Goal: Information Seeking & Learning: Learn about a topic

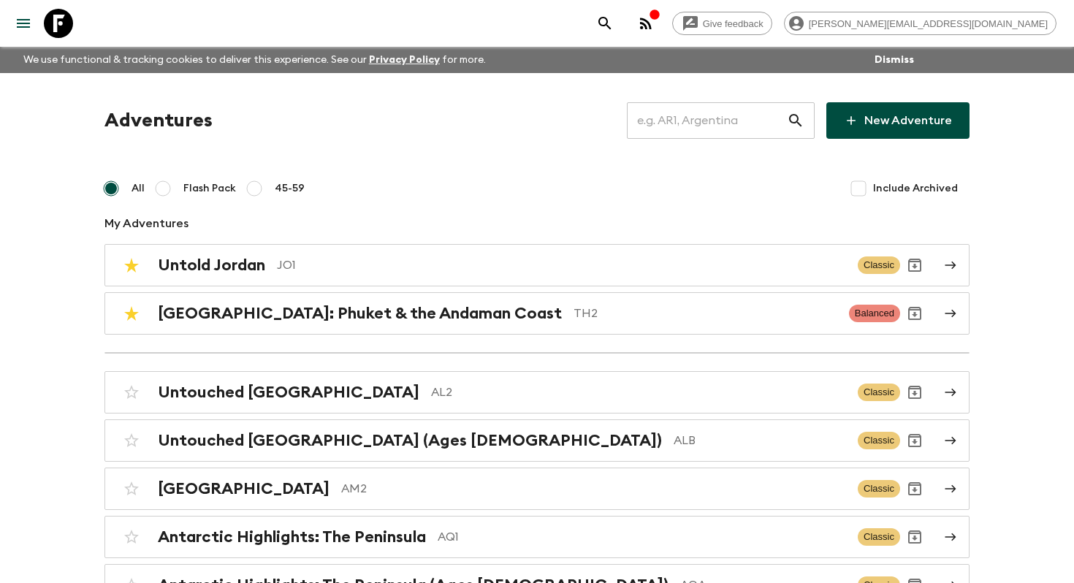
scroll to position [5017, 0]
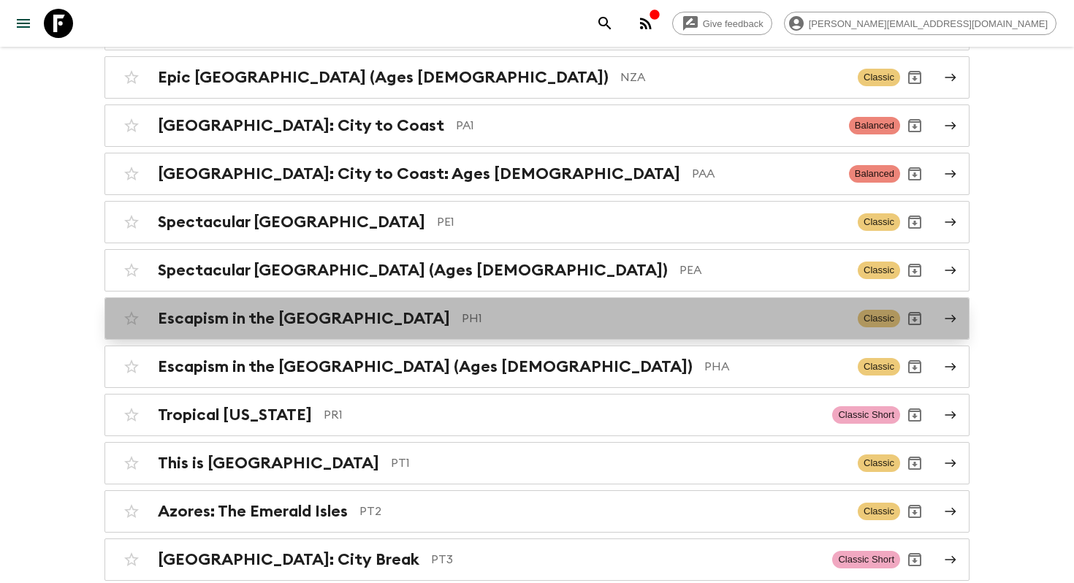
click at [306, 304] on div "Escapism in the Philippines PH1 Classic" at bounding box center [508, 318] width 783 height 29
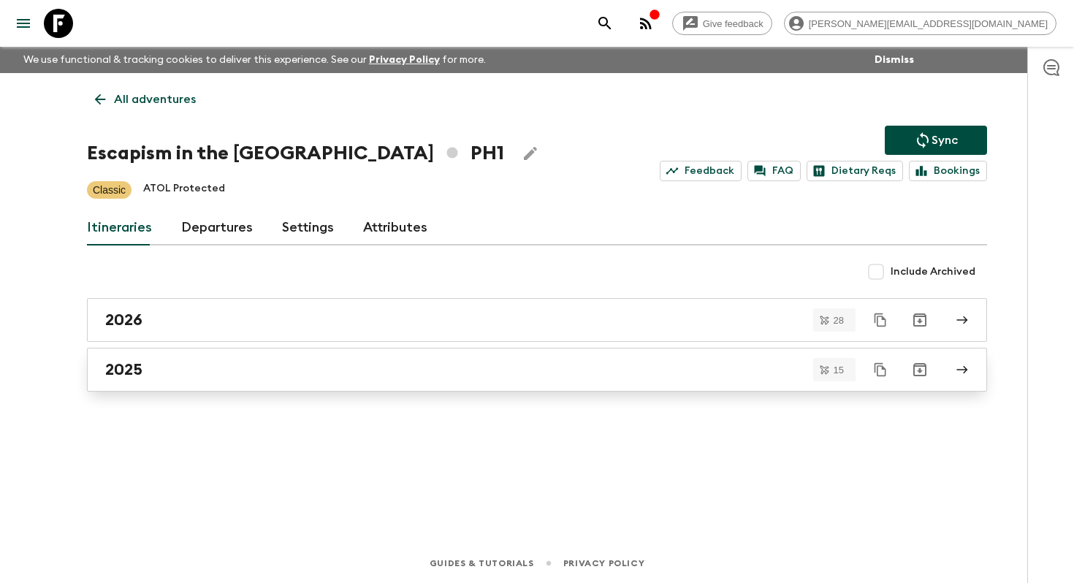
click at [296, 379] on link "2025" at bounding box center [537, 370] width 900 height 44
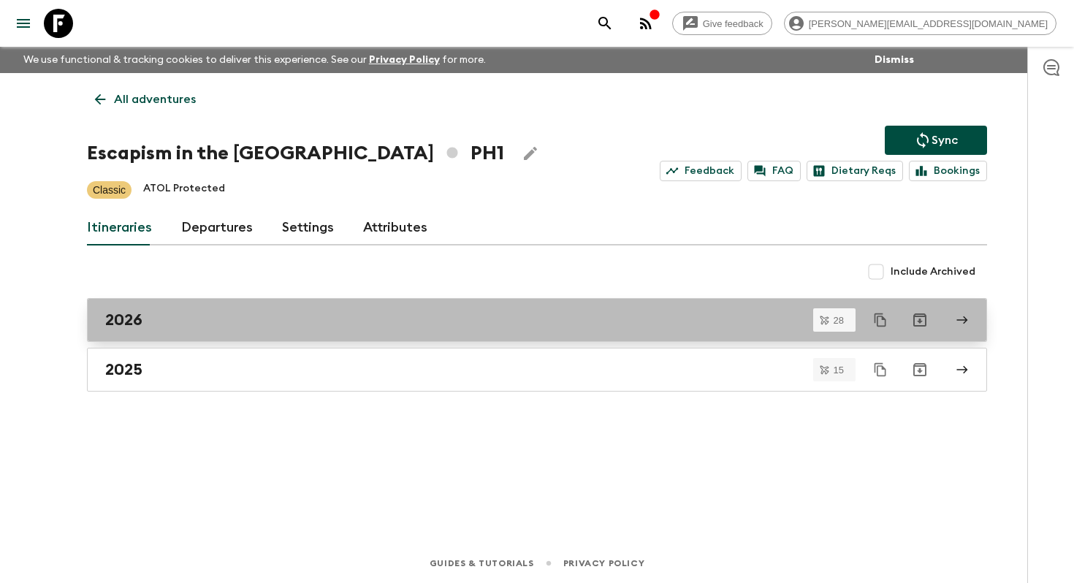
click at [284, 311] on div "2026" at bounding box center [522, 319] width 835 height 19
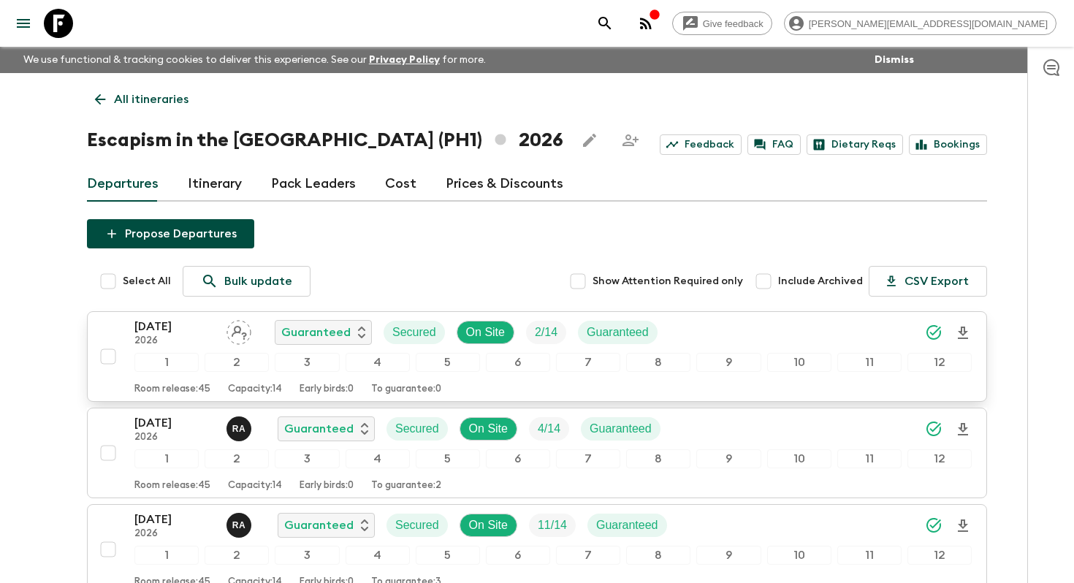
click at [204, 335] on p "2026" at bounding box center [174, 341] width 80 height 12
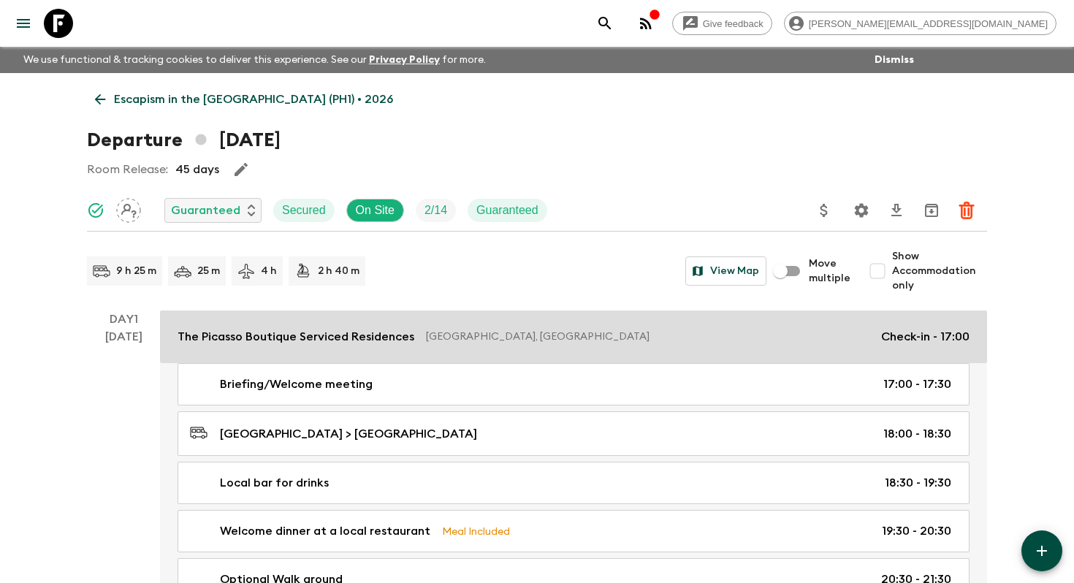
click at [216, 340] on p "The Picasso Boutique Serviced Residences" at bounding box center [295, 337] width 237 height 18
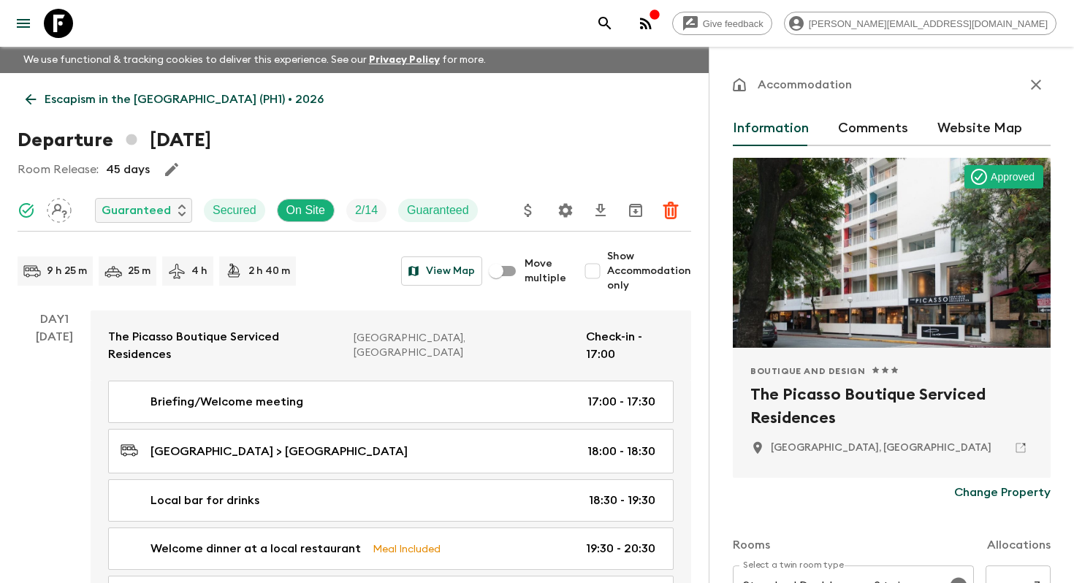
click at [835, 394] on h2 "The Picasso Boutique Serviced Residences" at bounding box center [891, 406] width 283 height 47
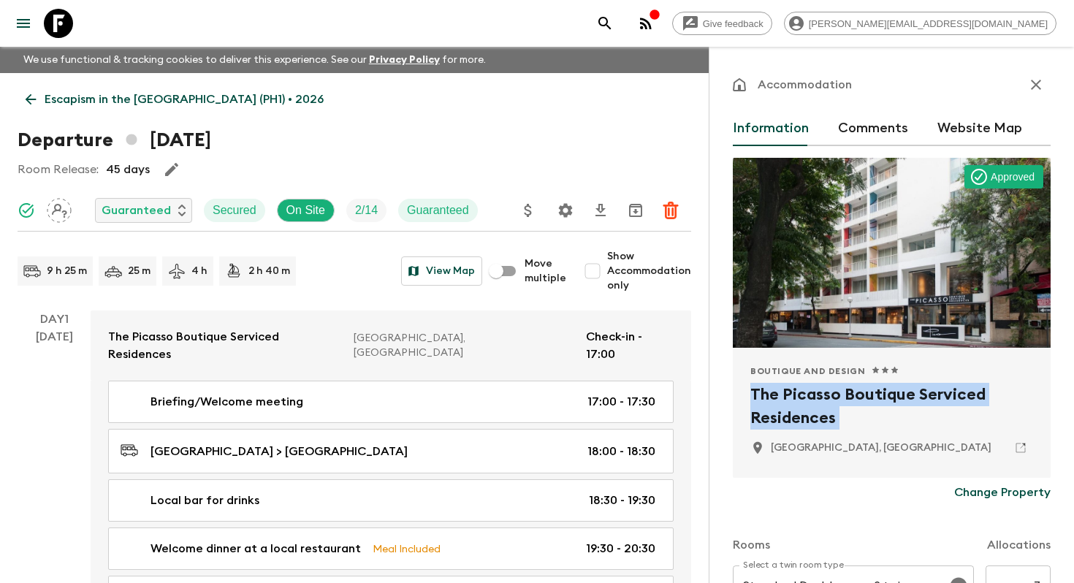
click at [835, 394] on h2 "The Picasso Boutique Serviced Residences" at bounding box center [891, 406] width 283 height 47
copy div "The Picasso Boutique Serviced Residences"
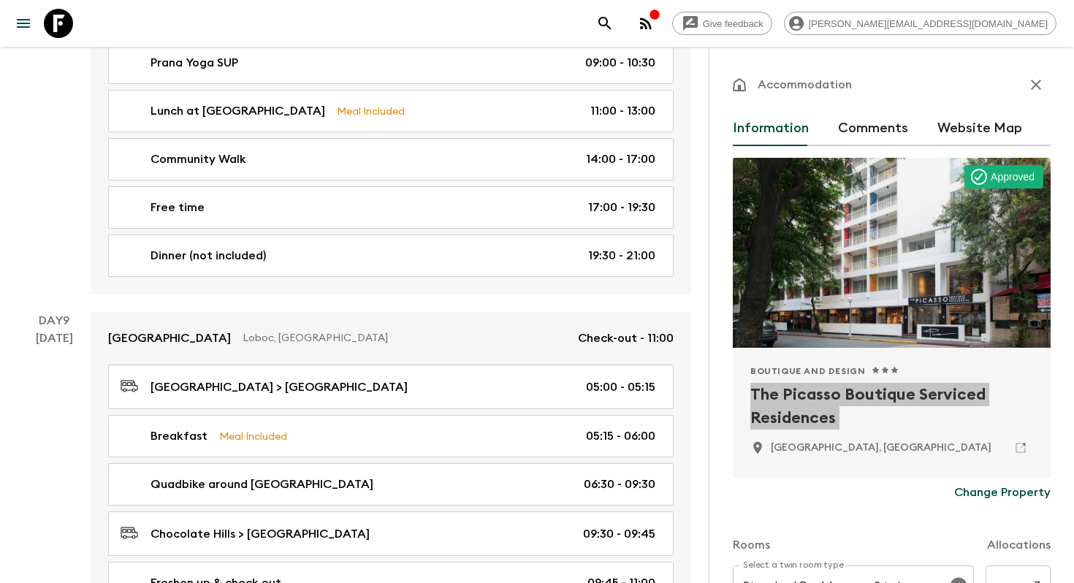
scroll to position [4881, 0]
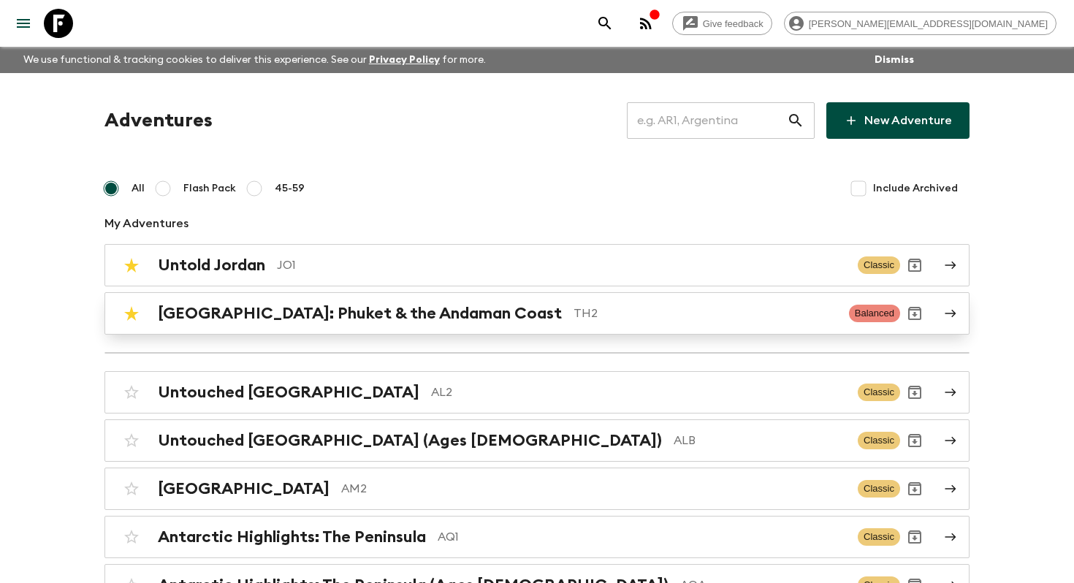
click at [573, 312] on p "TH2" at bounding box center [705, 314] width 264 height 18
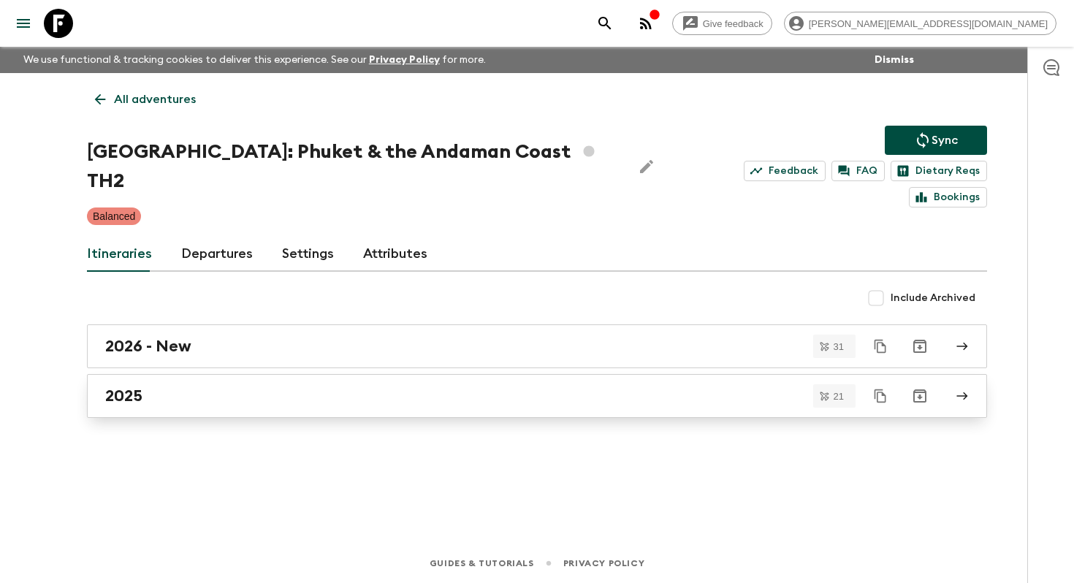
click at [175, 386] on div "2025" at bounding box center [522, 395] width 835 height 19
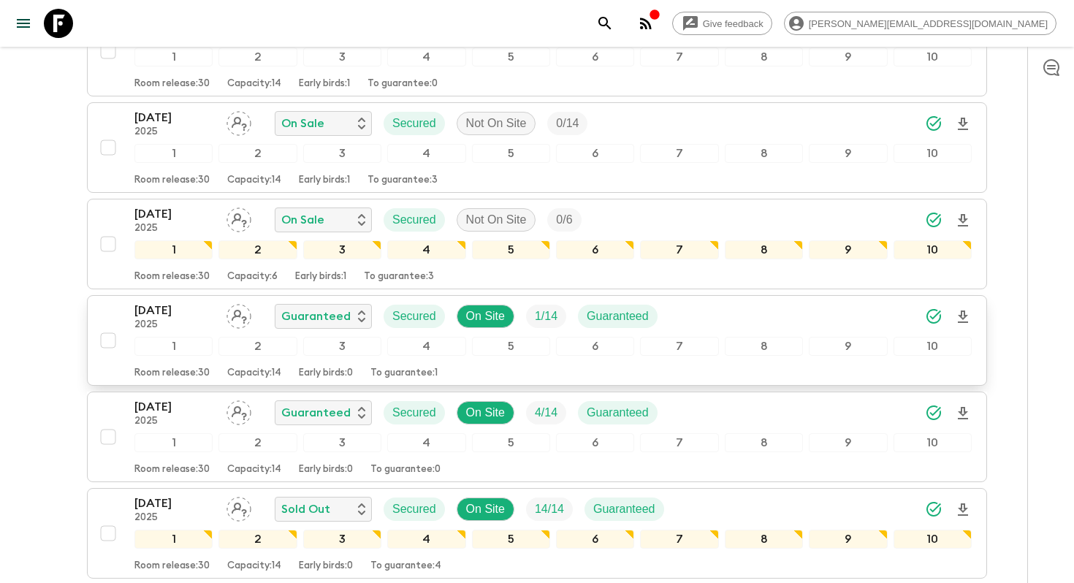
scroll to position [1809, 0]
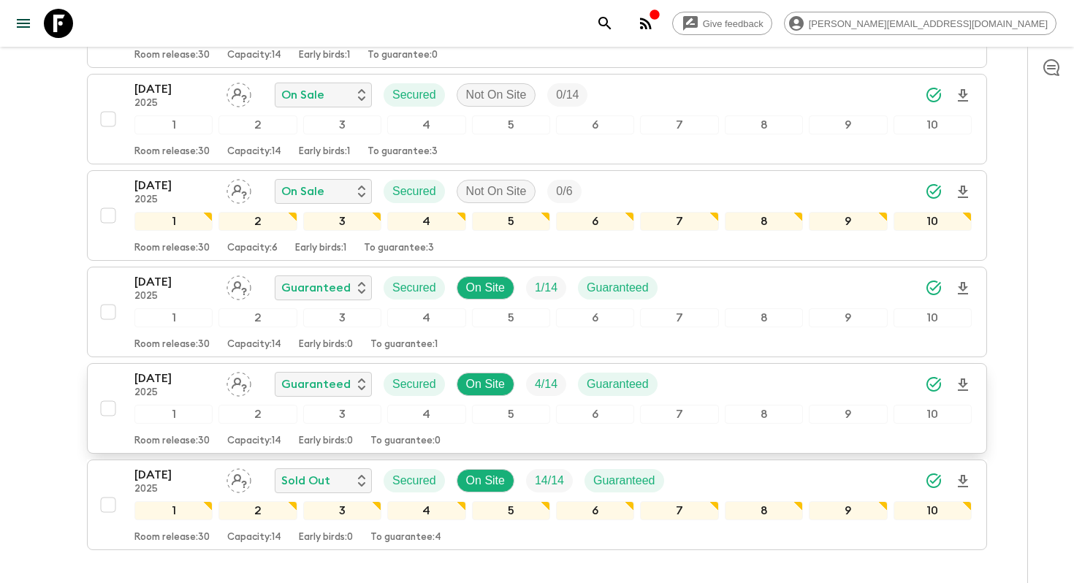
click at [161, 386] on p "[DATE]" at bounding box center [174, 379] width 80 height 18
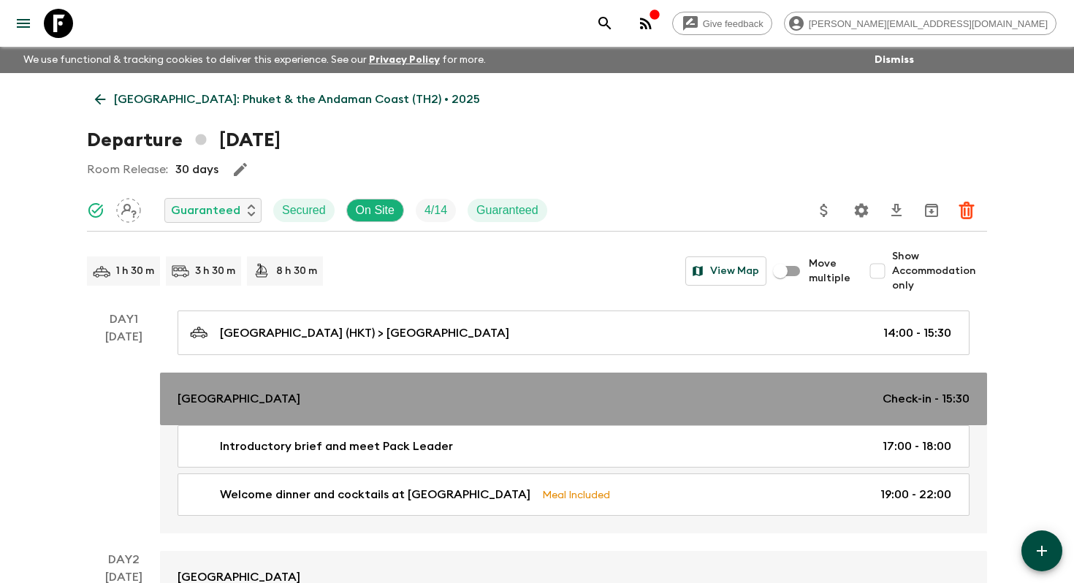
click at [219, 393] on p "[GEOGRAPHIC_DATA]" at bounding box center [238, 399] width 123 height 18
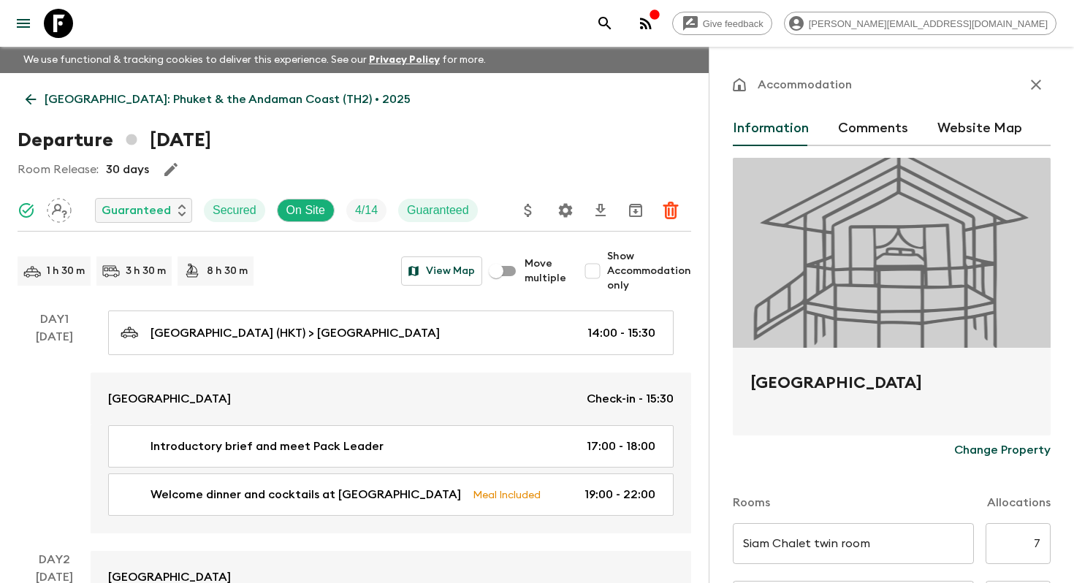
click at [766, 372] on h2 "[GEOGRAPHIC_DATA]" at bounding box center [891, 394] width 283 height 47
copy form "[GEOGRAPHIC_DATA] Change Property"
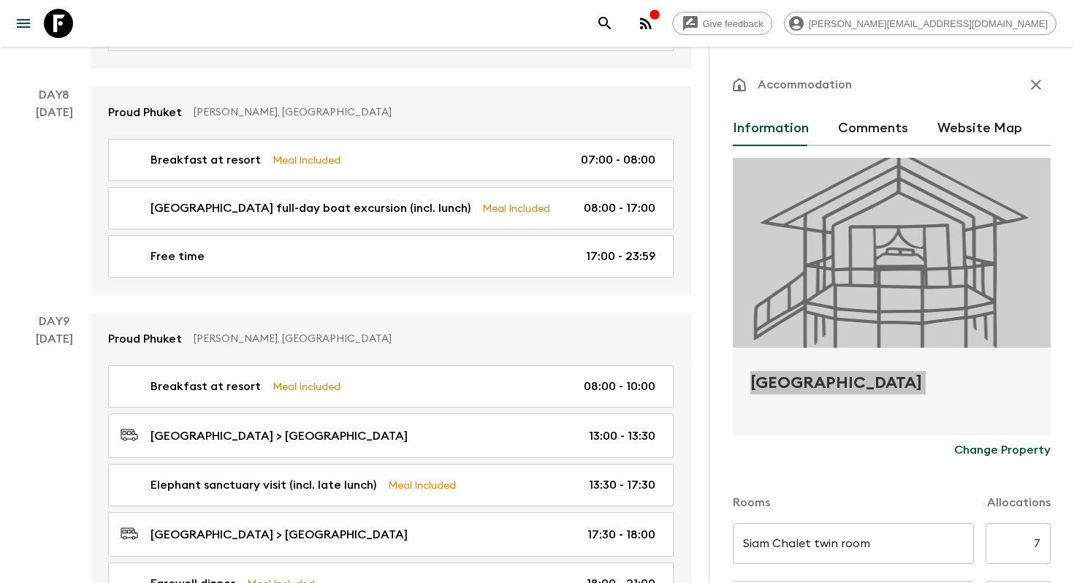
scroll to position [2642, 0]
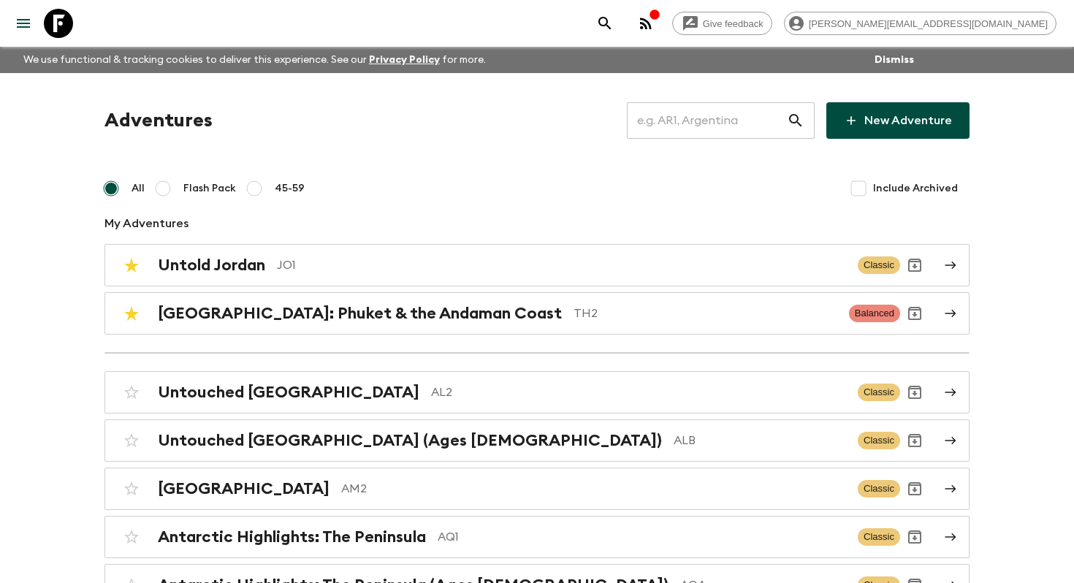
scroll to position [1980, 0]
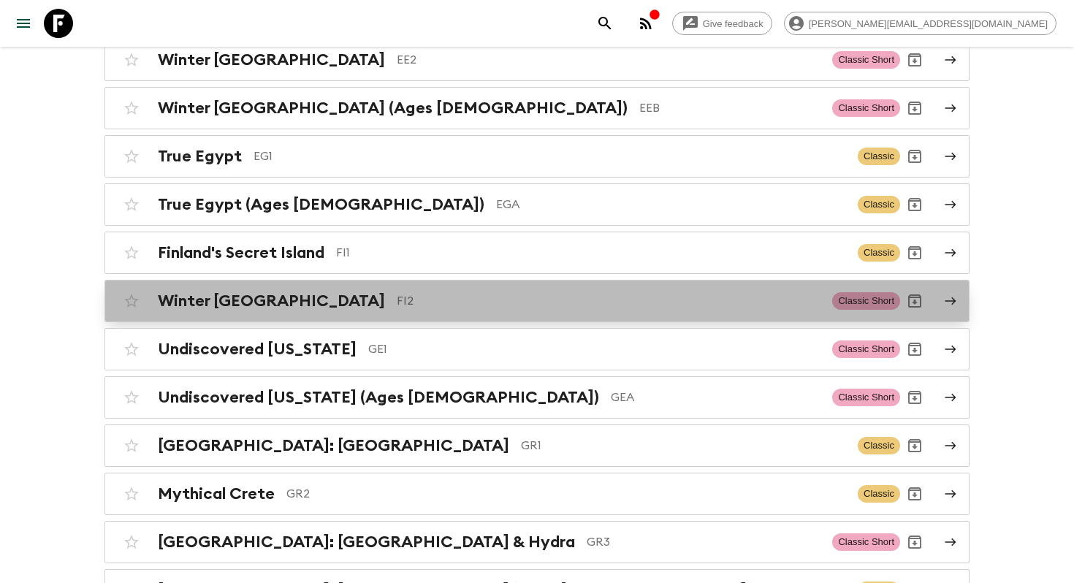
click at [397, 297] on p "FI2" at bounding box center [609, 301] width 424 height 18
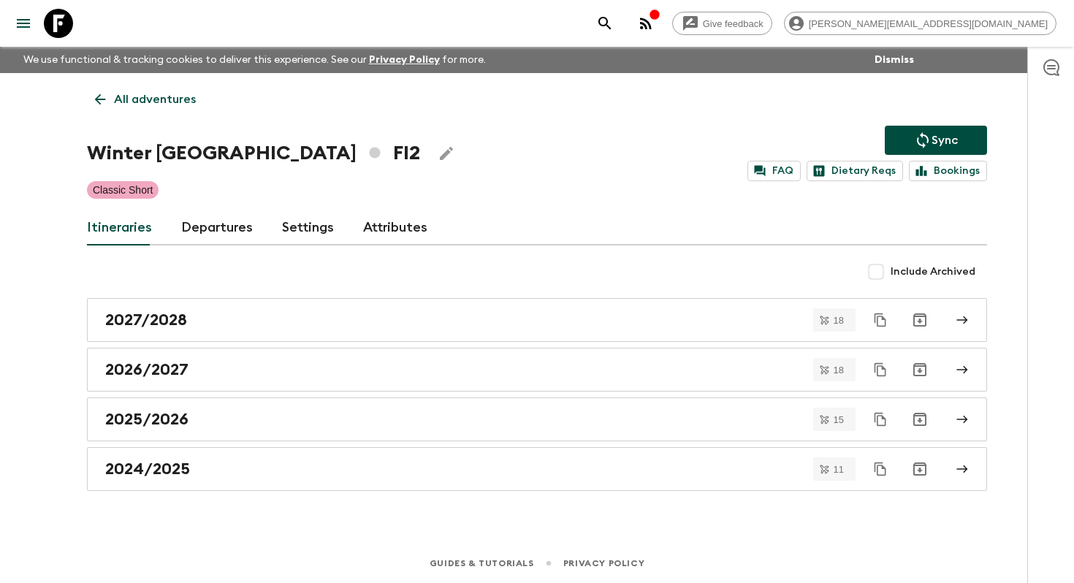
click at [202, 214] on link "Departures" at bounding box center [217, 227] width 72 height 35
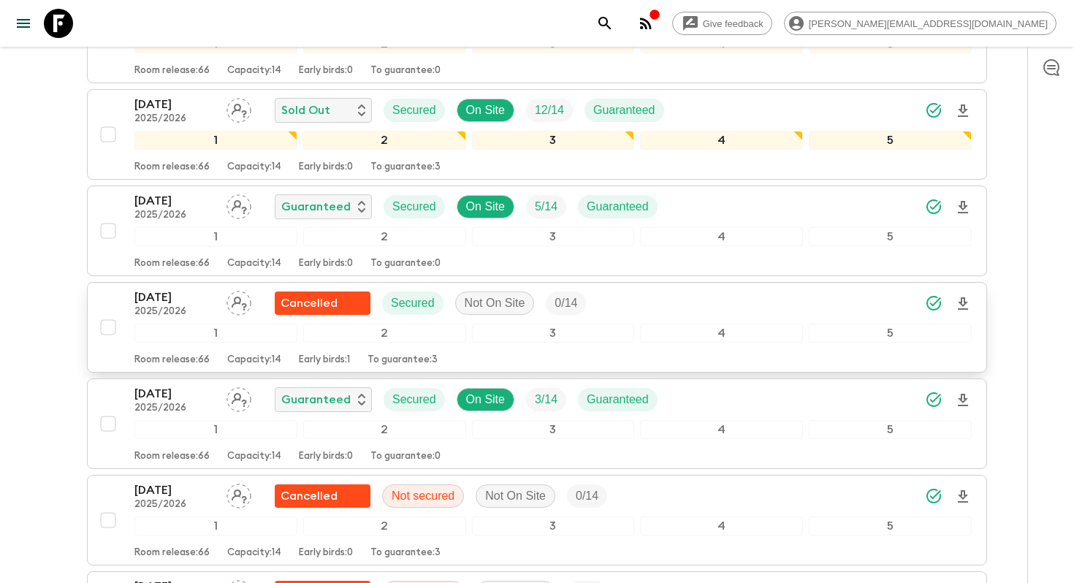
scroll to position [1323, 0]
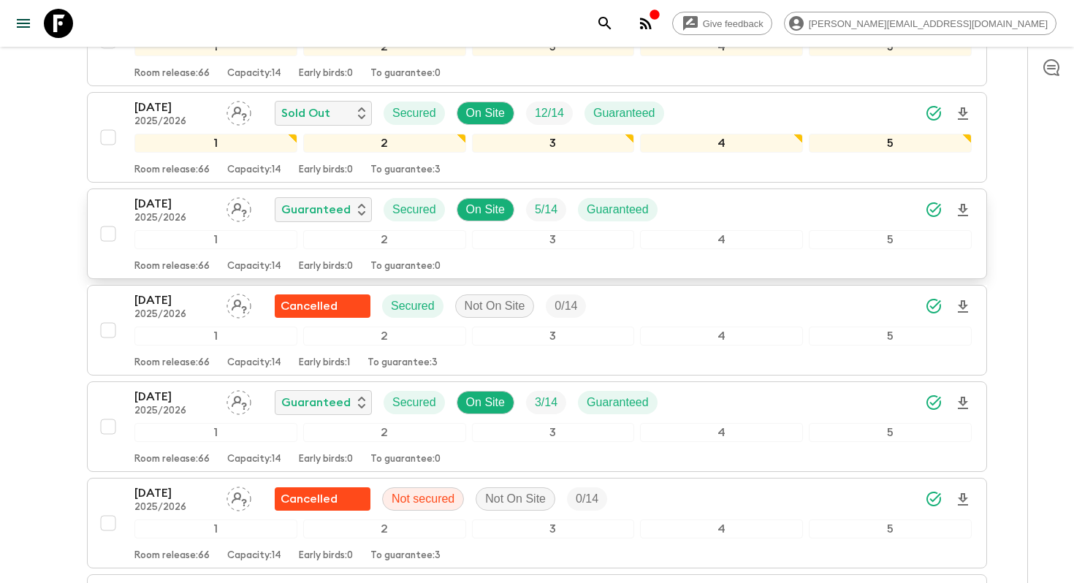
click at [181, 207] on p "03 Dec 2025" at bounding box center [174, 204] width 80 height 18
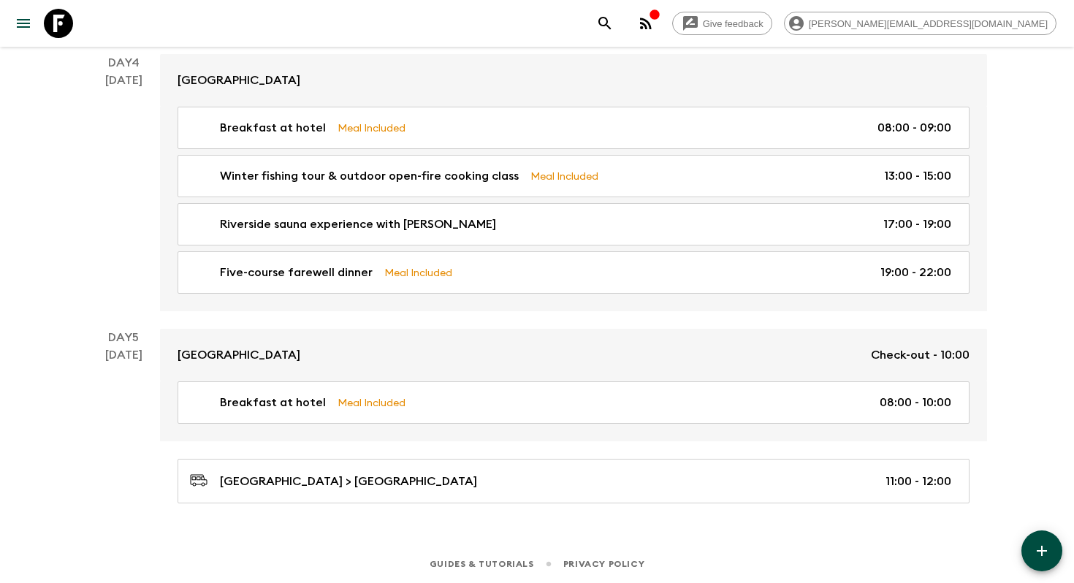
scroll to position [407, 0]
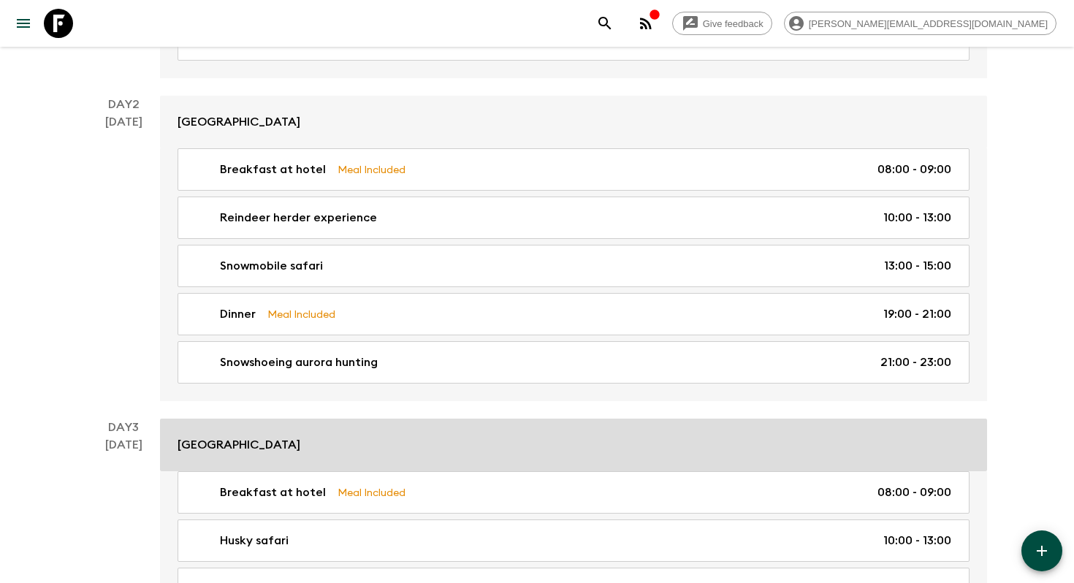
click at [233, 435] on link "Wilderness Hotel Juutua" at bounding box center [573, 444] width 827 height 53
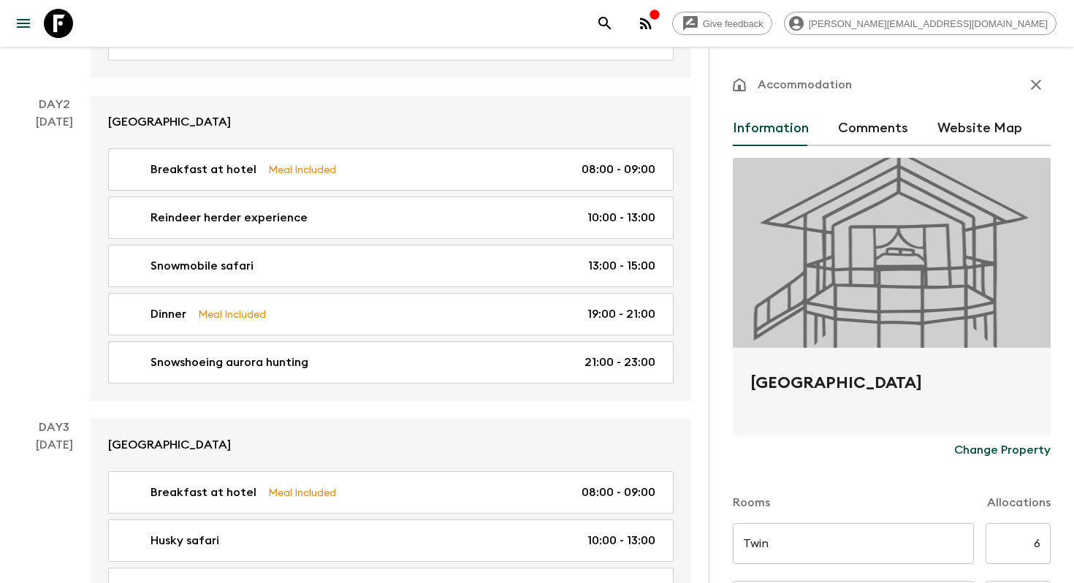
click at [778, 392] on h2 "Wilderness Hotel Juutua" at bounding box center [891, 394] width 283 height 47
click at [778, 390] on h2 "Wilderness Hotel Juutua" at bounding box center [891, 394] width 283 height 47
copy form "Wilderness Hotel Juutua Change Property"
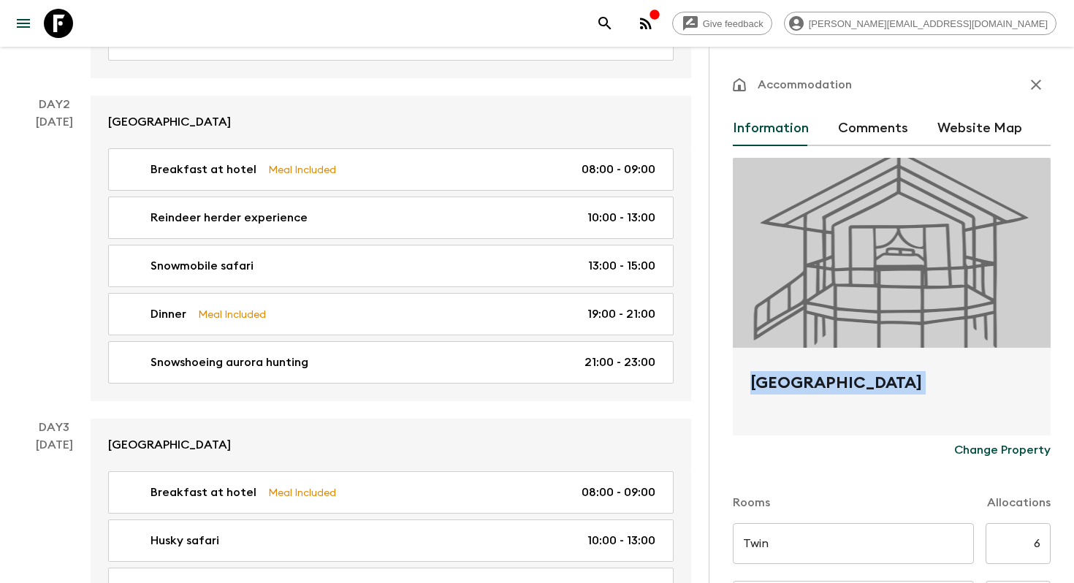
click at [59, 20] on icon at bounding box center [58, 23] width 29 height 29
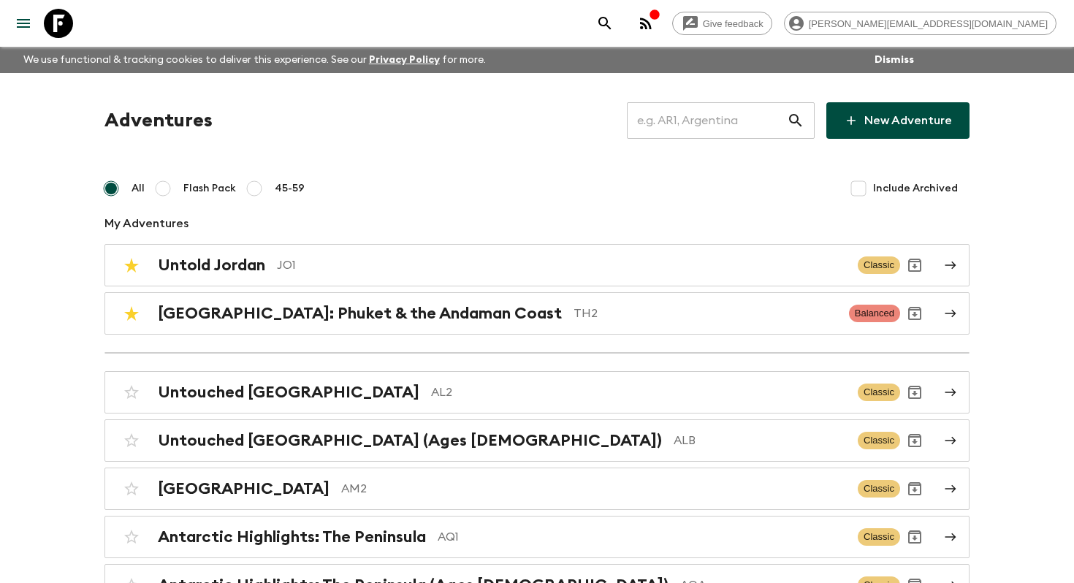
scroll to position [3088, 0]
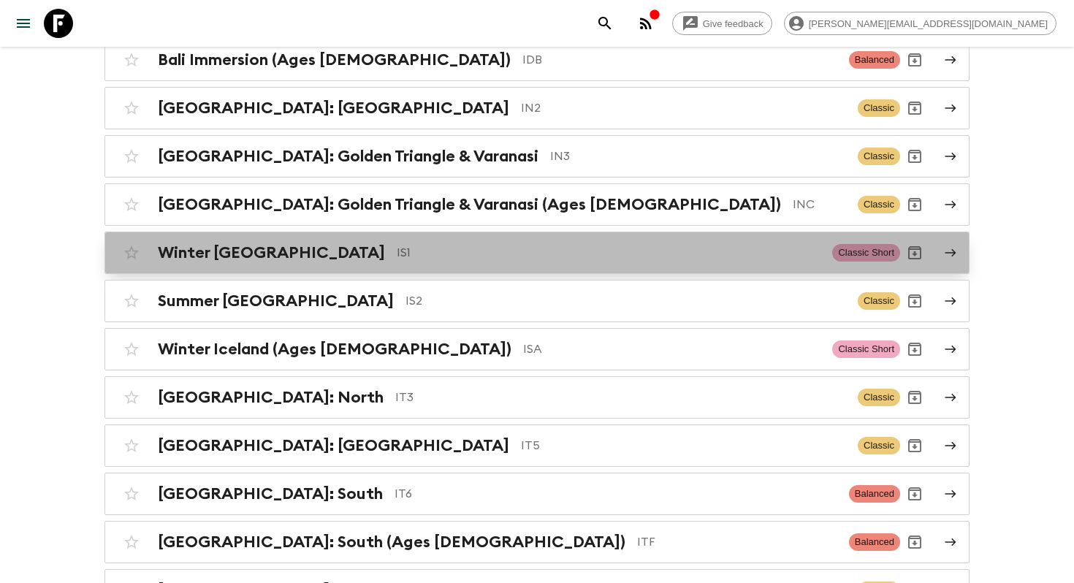
click at [245, 245] on h2 "Winter [GEOGRAPHIC_DATA]" at bounding box center [271, 252] width 227 height 19
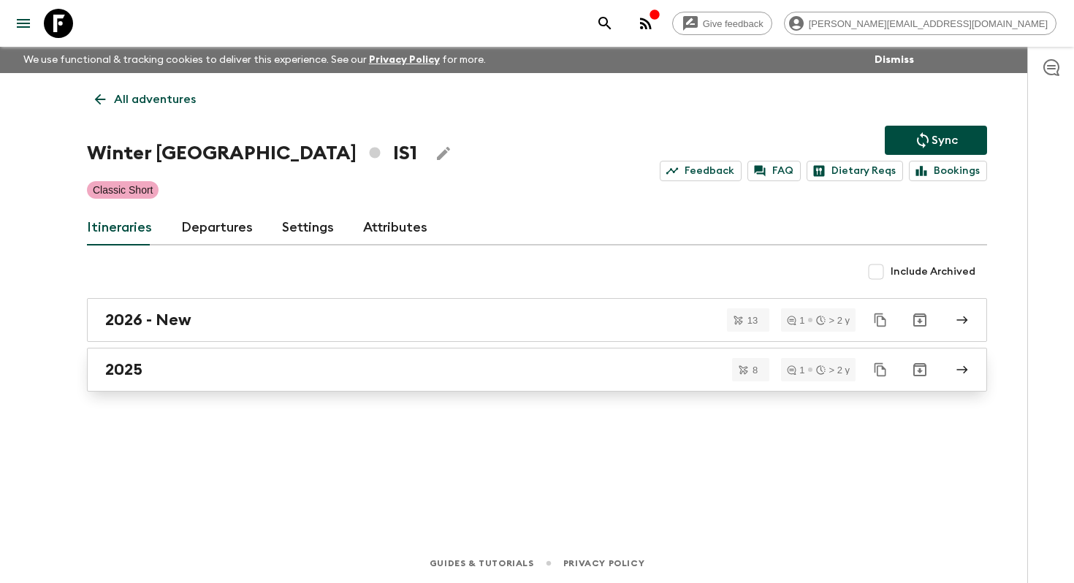
click at [220, 366] on div "2025" at bounding box center [522, 369] width 835 height 19
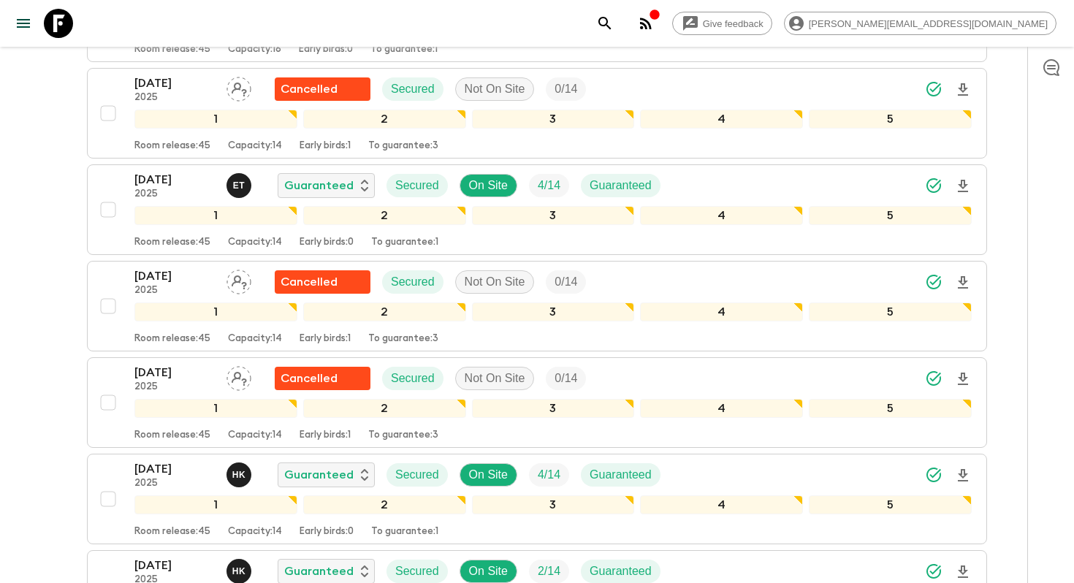
scroll to position [627, 0]
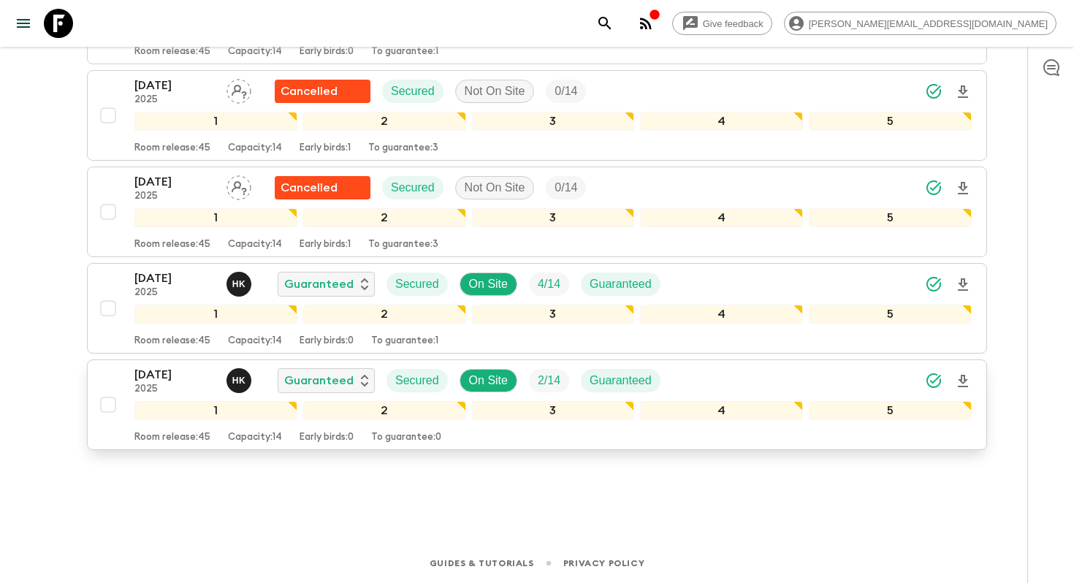
click at [177, 378] on p "[DATE]" at bounding box center [174, 375] width 80 height 18
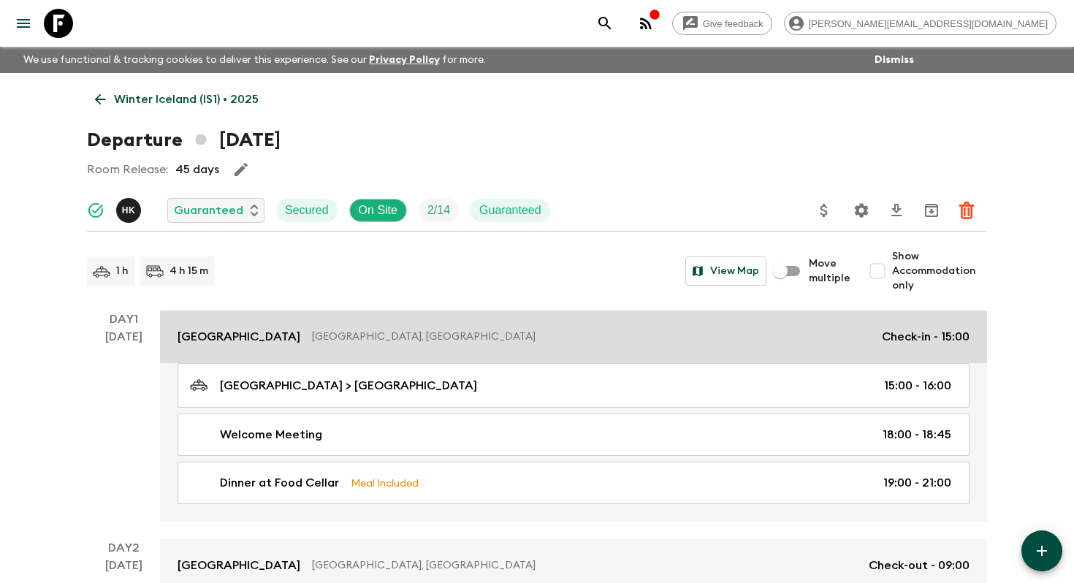
click at [205, 340] on p "Exeter Hotel" at bounding box center [238, 337] width 123 height 18
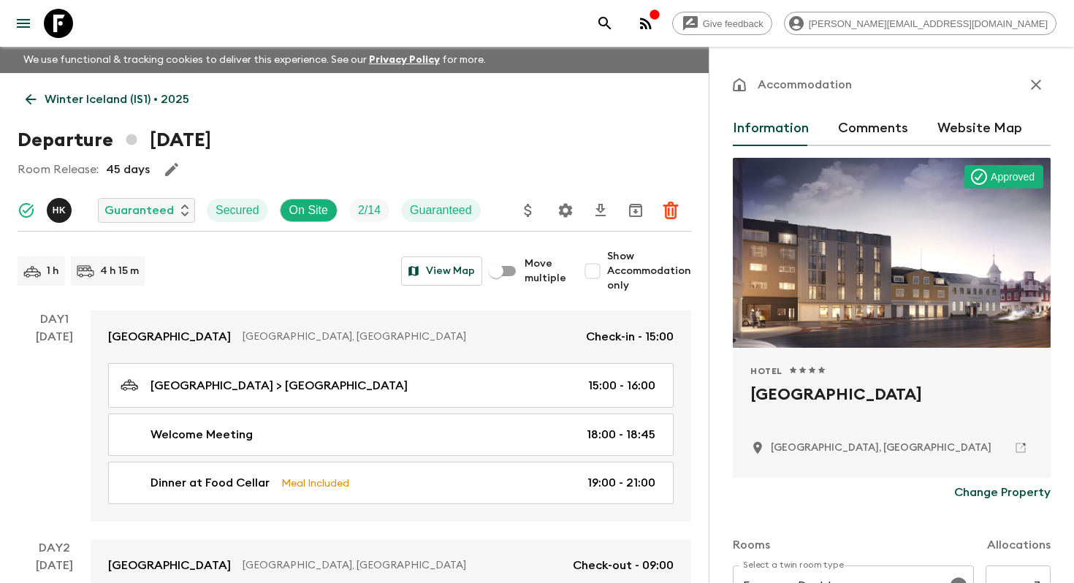
click at [803, 394] on h2 "Exeter Hotel" at bounding box center [891, 406] width 283 height 47
copy div "Exeter Hotel"
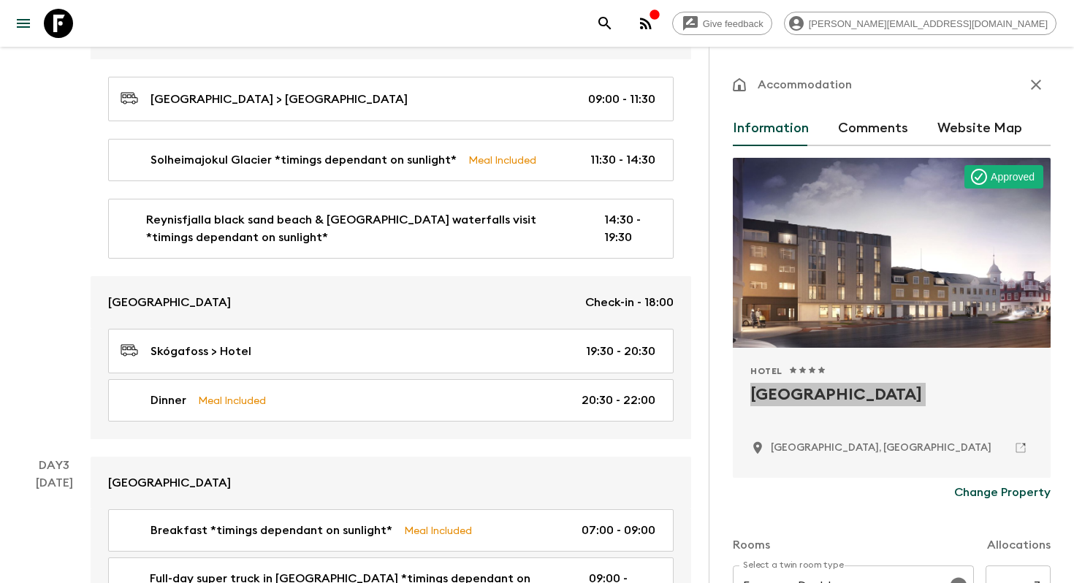
scroll to position [592, 0]
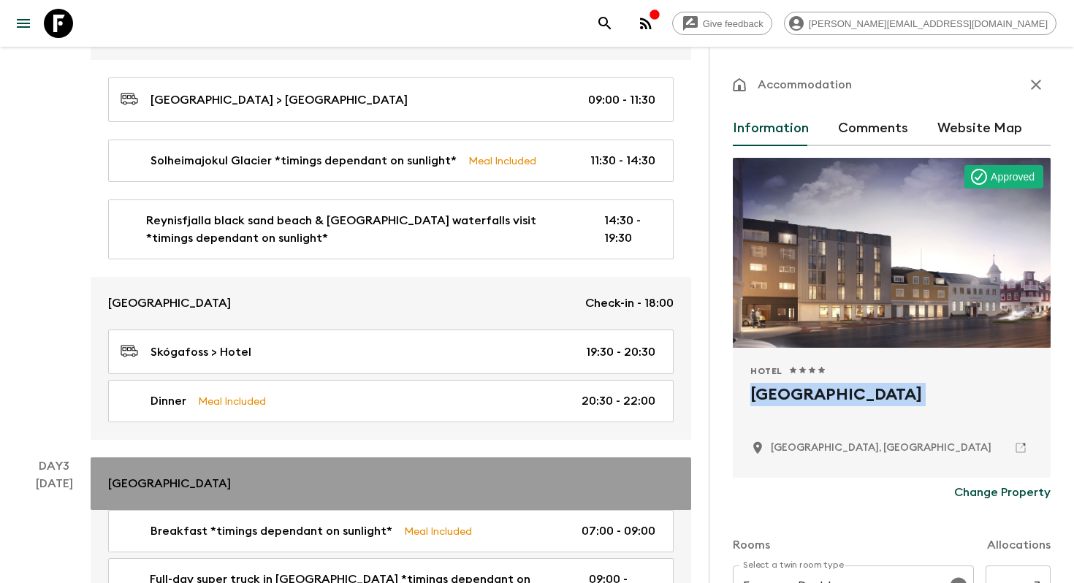
click at [146, 486] on p "Hotel Lóa" at bounding box center [169, 484] width 123 height 18
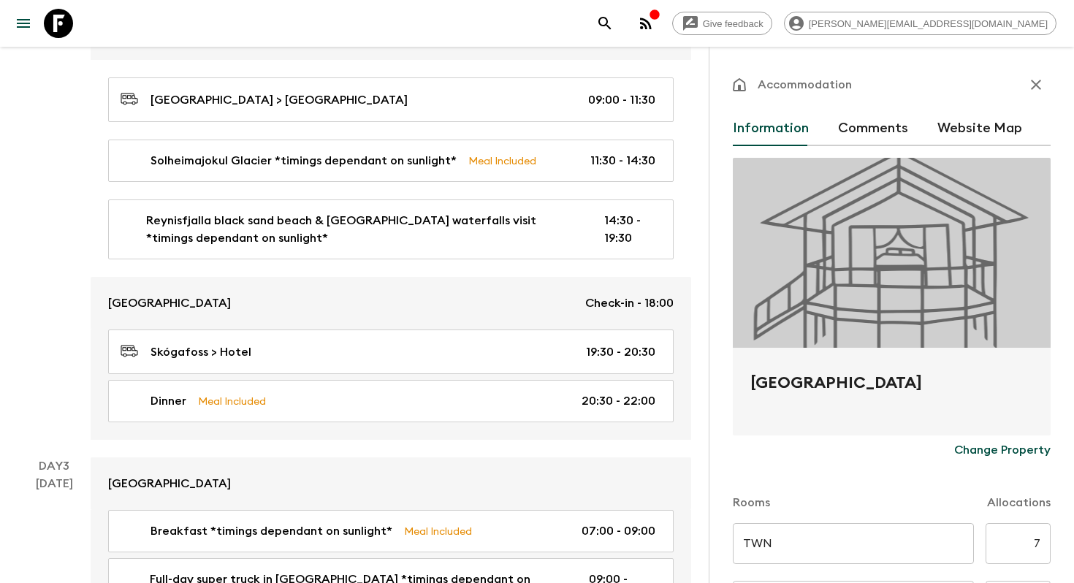
click at [796, 381] on h2 "Hotel Lóa" at bounding box center [891, 394] width 283 height 47
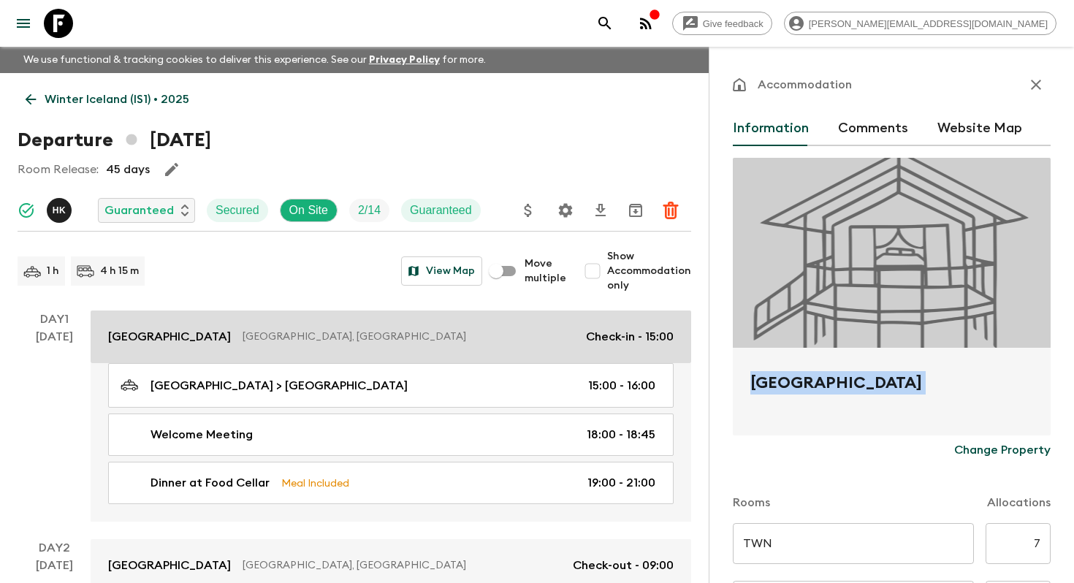
click at [305, 330] on p "Reykjavik, Iceland" at bounding box center [408, 336] width 332 height 15
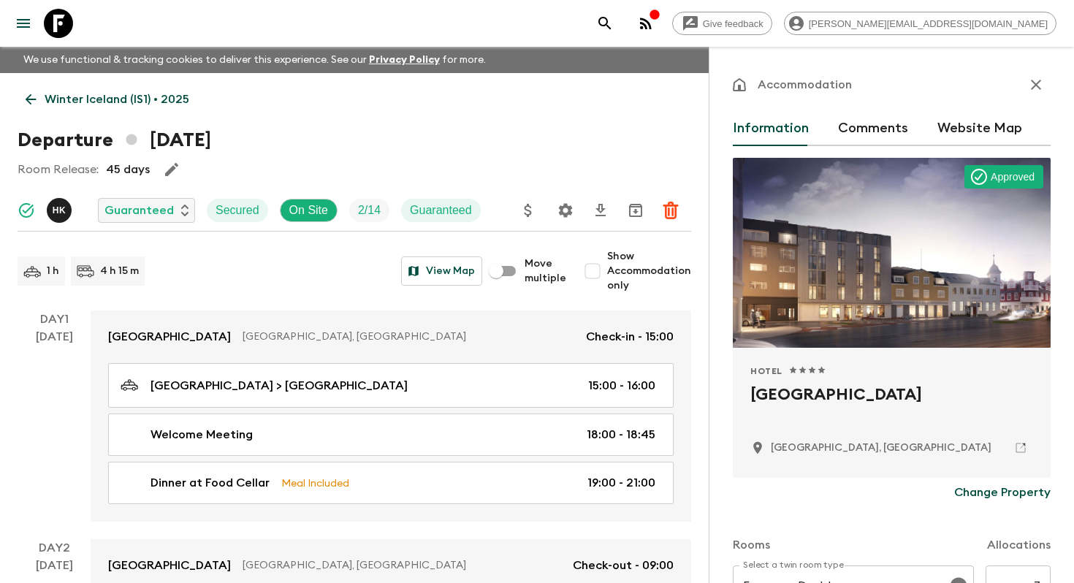
click at [808, 451] on p "Reykjavik, Iceland" at bounding box center [880, 447] width 221 height 15
copy p "Reykjavik"
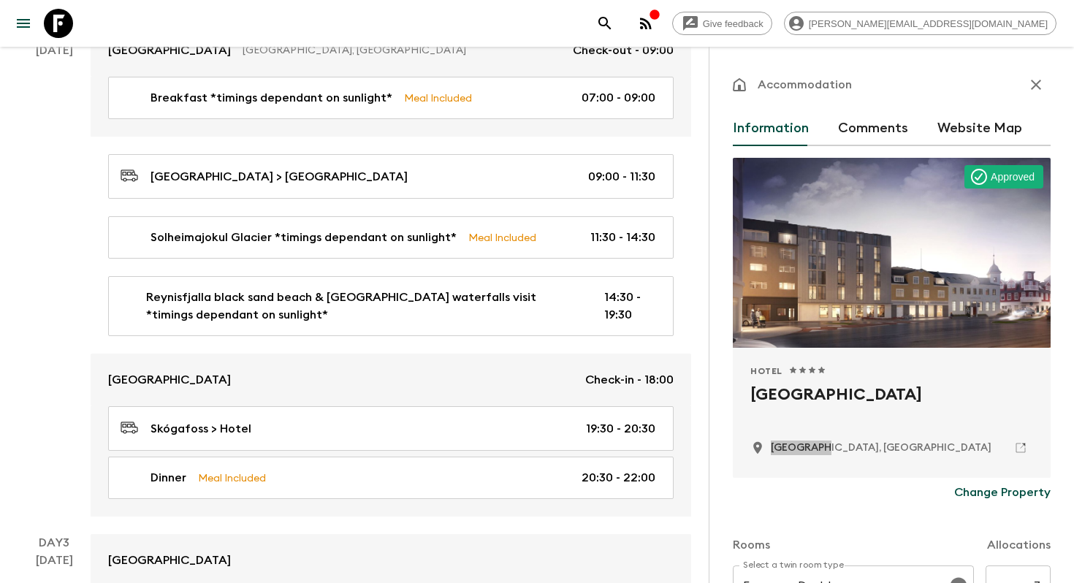
scroll to position [850, 0]
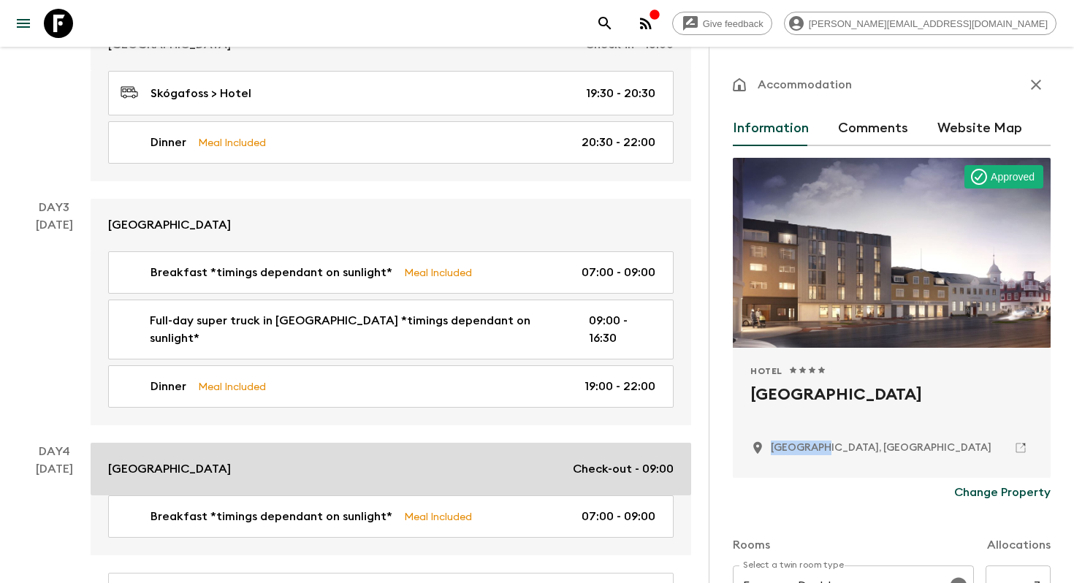
click at [170, 460] on div "Hotel Lóa Check-out - 09:00" at bounding box center [390, 469] width 565 height 18
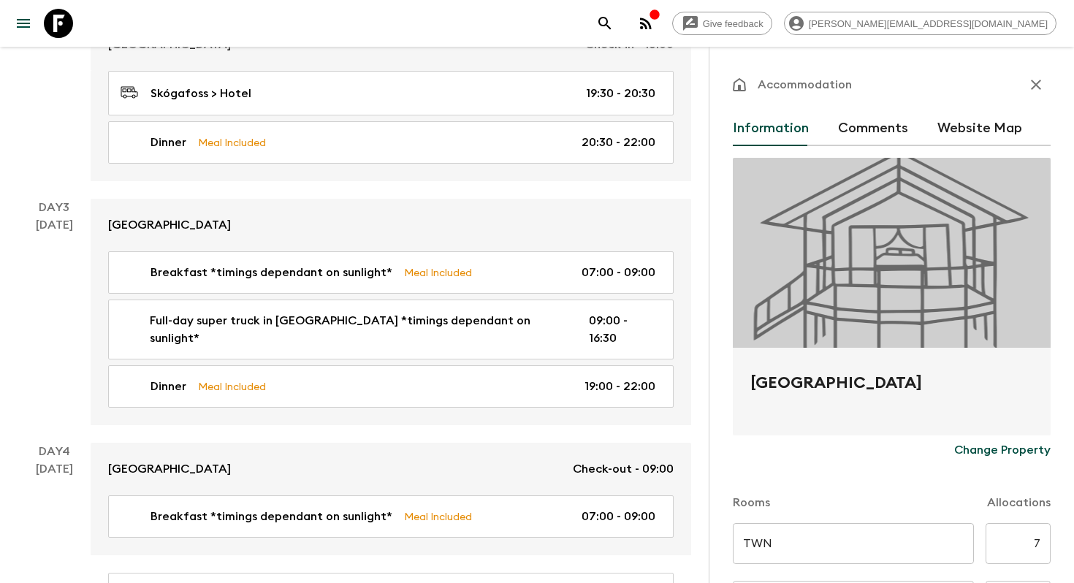
click at [802, 383] on h2 "Hotel Lóa" at bounding box center [891, 394] width 283 height 47
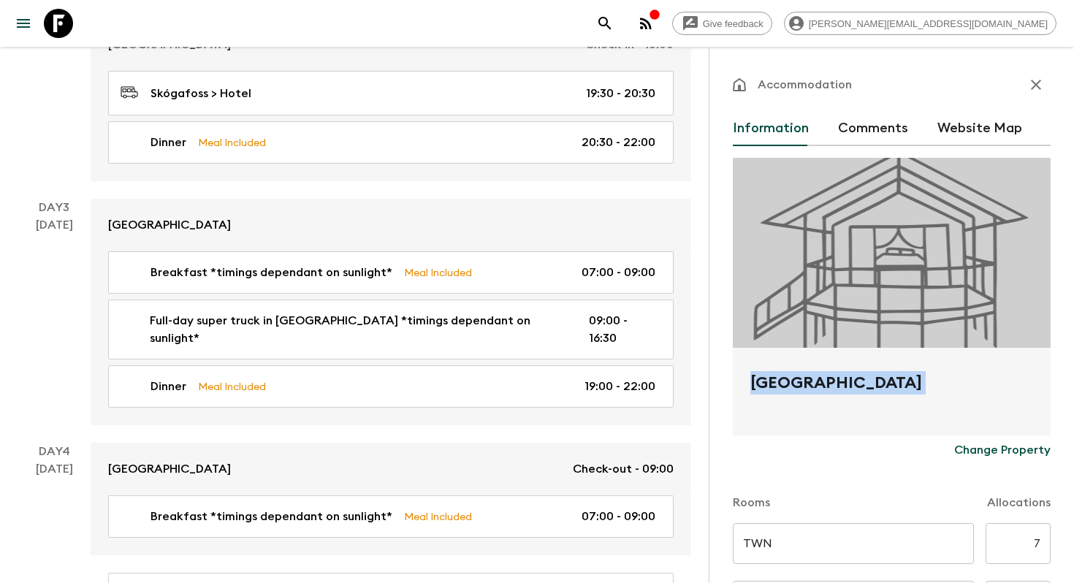
click at [62, 24] on icon at bounding box center [58, 23] width 29 height 29
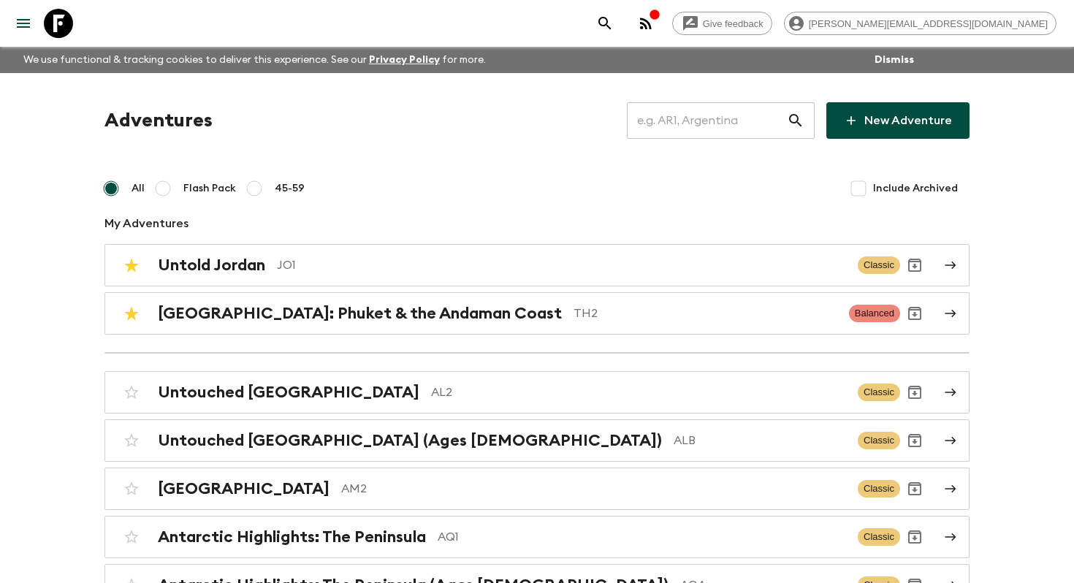
scroll to position [1739, 0]
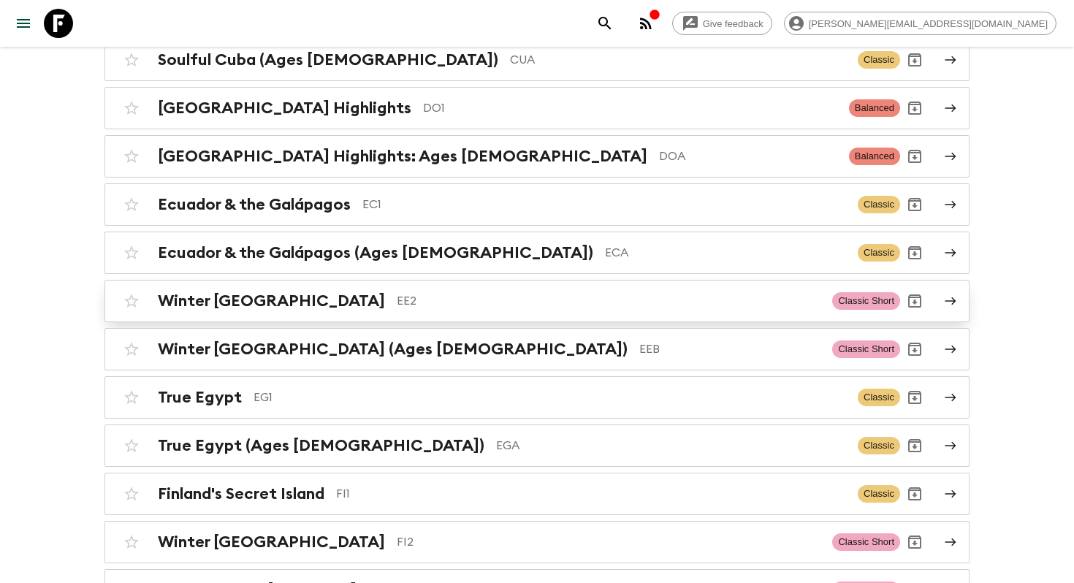
click at [241, 291] on h2 "Winter [GEOGRAPHIC_DATA]" at bounding box center [271, 300] width 227 height 19
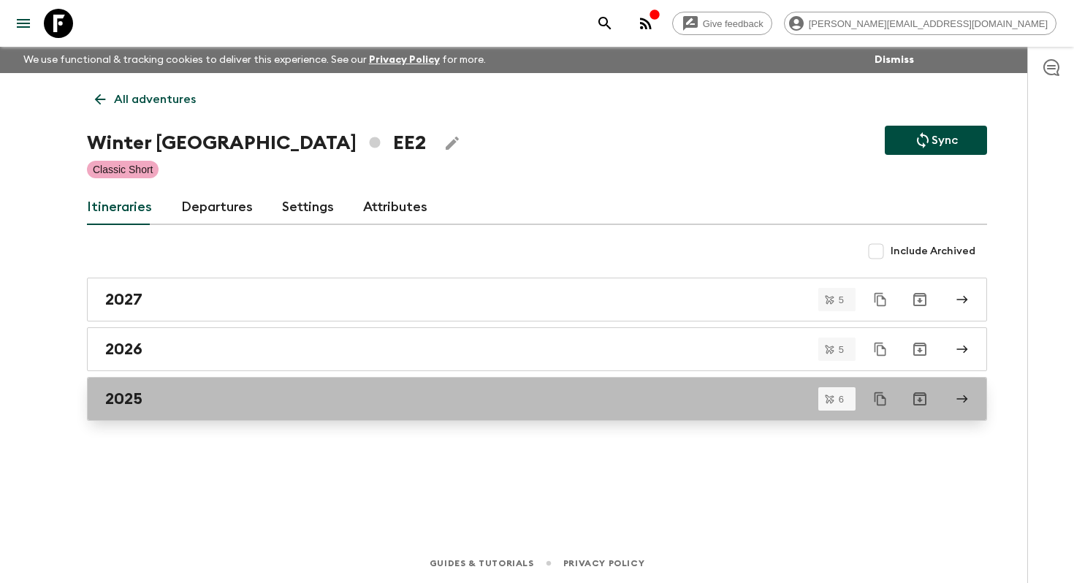
click at [232, 392] on div "2025" at bounding box center [522, 398] width 835 height 19
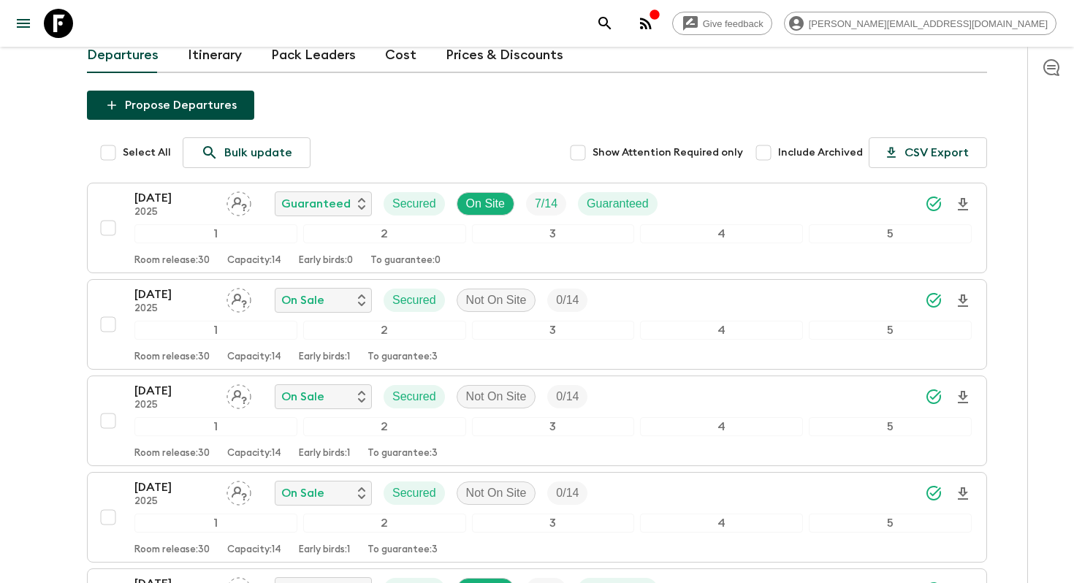
scroll to position [140, 0]
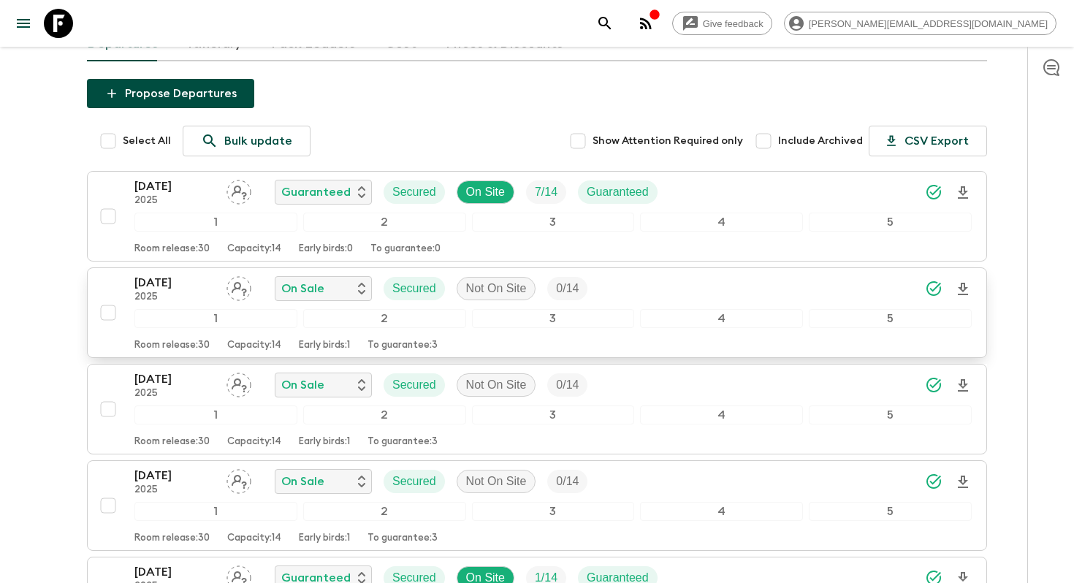
click at [166, 286] on p "03 Dec 2025" at bounding box center [174, 283] width 80 height 18
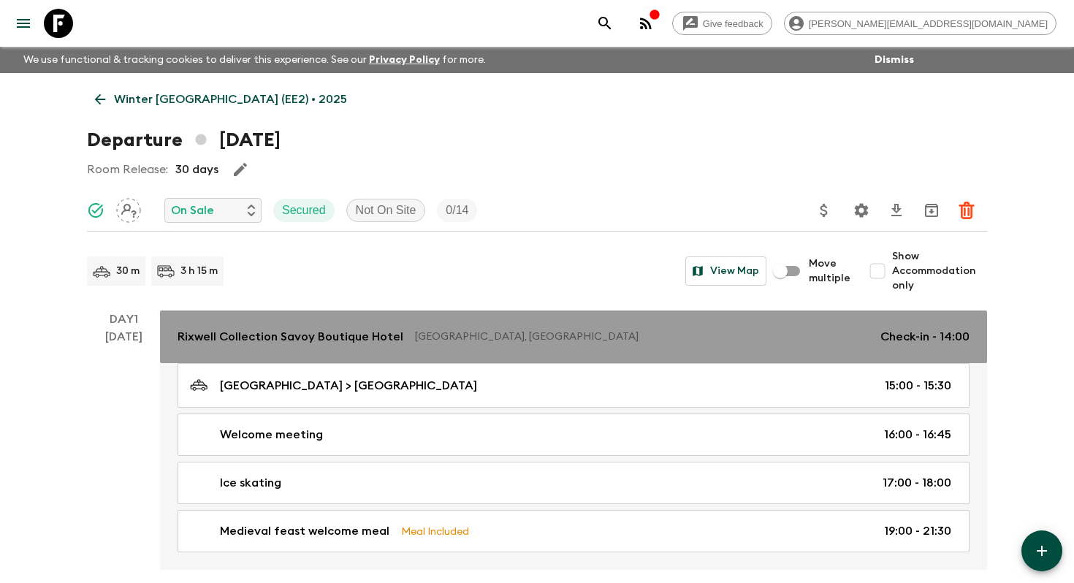
click at [256, 341] on p "Rixwell Collection Savoy Boutique Hotel" at bounding box center [290, 337] width 226 height 18
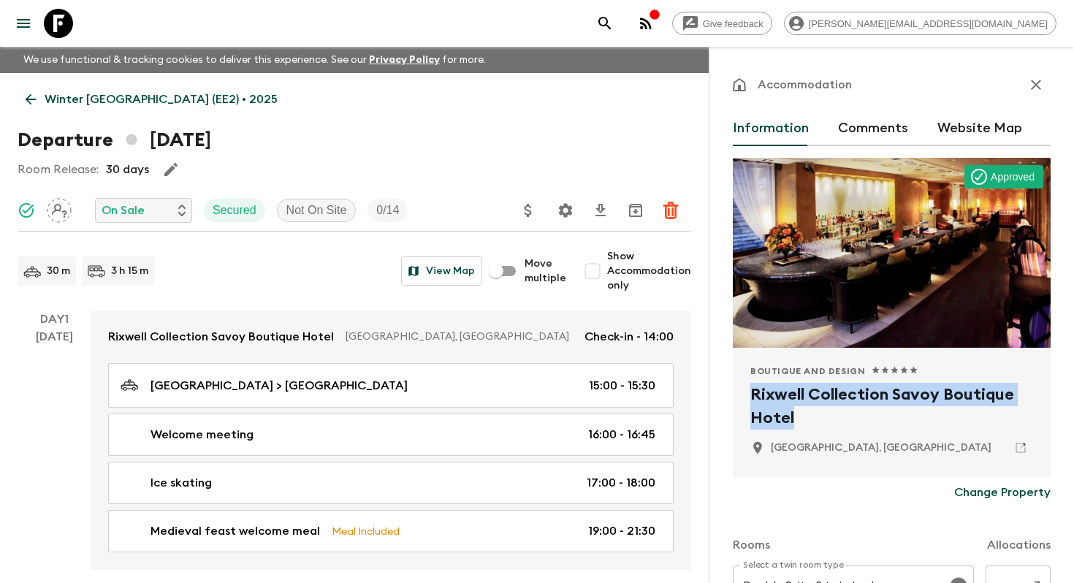
drag, startPoint x: 797, startPoint y: 417, endPoint x: 737, endPoint y: 398, distance: 62.8
click at [737, 398] on div "Boutique and Design 1 Star 2 Stars 3 Stars 4 Stars 5 Stars Rixwell Collection S…" at bounding box center [892, 413] width 318 height 130
copy h2 "Rixwell Collection Savoy Boutique Hotel"
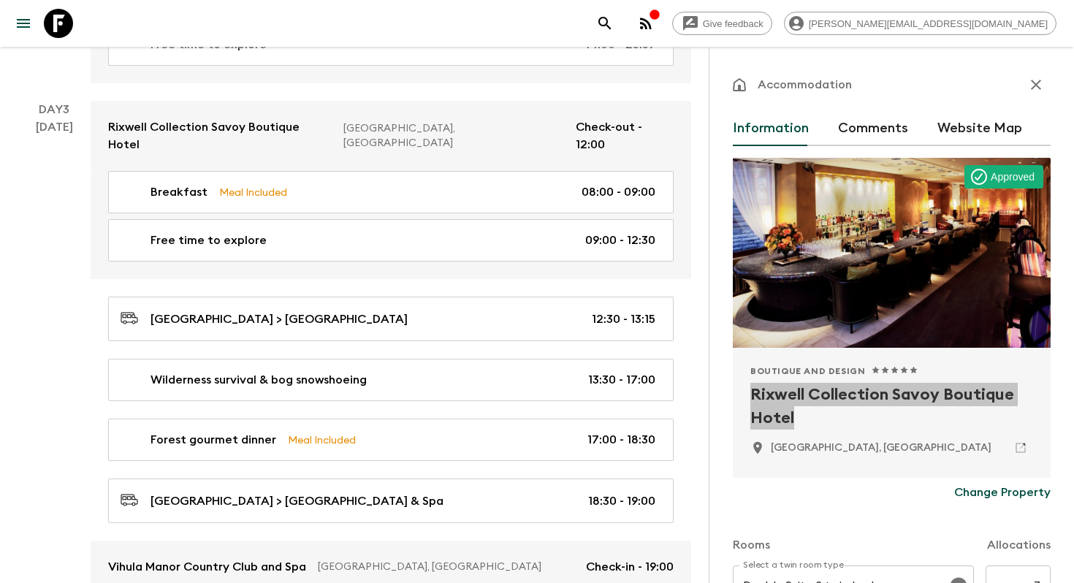
scroll to position [995, 0]
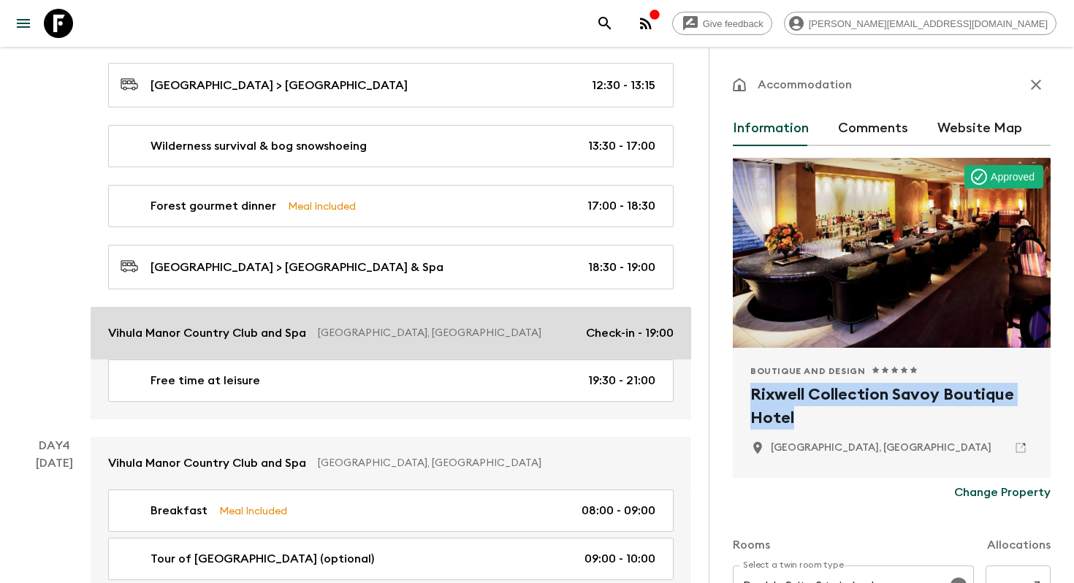
click at [252, 324] on p "Vihula Manor Country Club and Spa" at bounding box center [207, 333] width 198 height 18
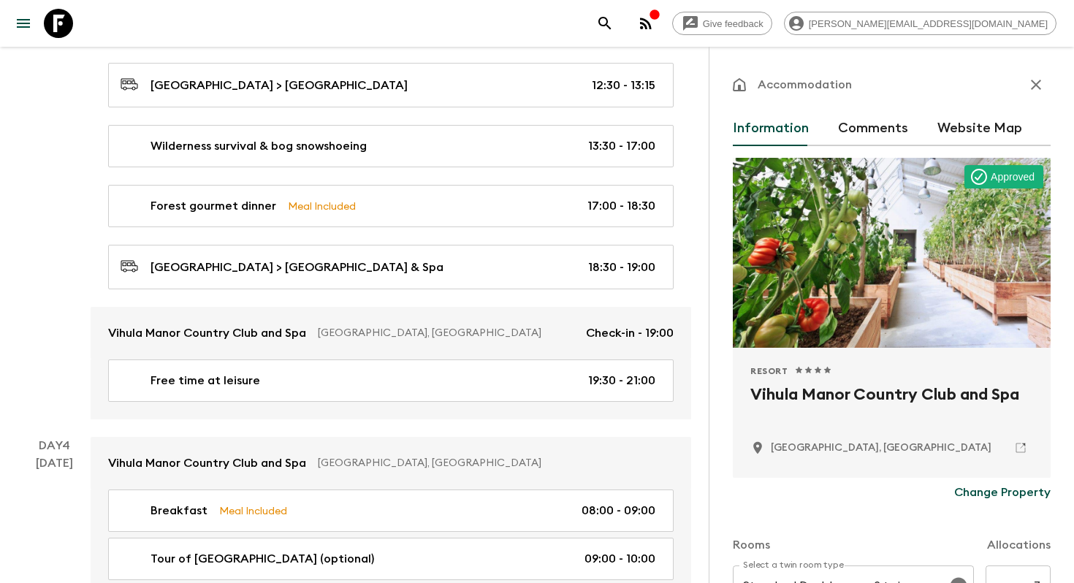
click at [806, 391] on h2 "Vihula Manor Country Club and Spa" at bounding box center [891, 406] width 283 height 47
copy div "Vihula Manor Country Club and Spa"
click at [795, 448] on p "Lahemaa National Park, Estonia" at bounding box center [880, 447] width 221 height 15
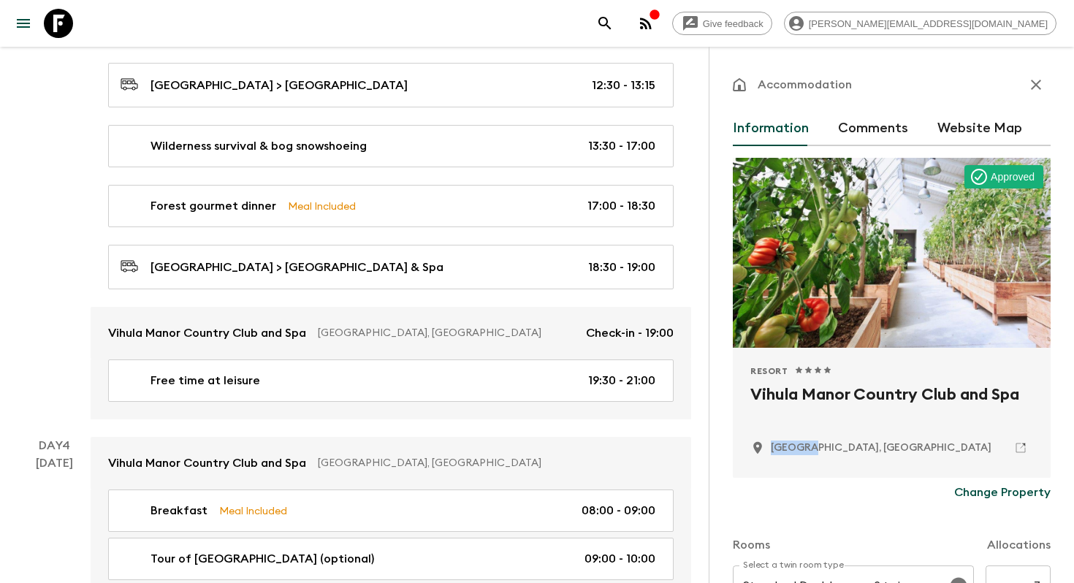
click at [795, 448] on p "Lahemaa National Park, Estonia" at bounding box center [880, 447] width 221 height 15
click at [883, 448] on p "Lahemaa National Park, Estonia" at bounding box center [880, 447] width 221 height 15
drag, startPoint x: 886, startPoint y: 449, endPoint x: 770, endPoint y: 451, distance: 116.1
click at [770, 451] on p "Lahemaa National Park, Estonia" at bounding box center [880, 447] width 221 height 15
copy p "Lahemaa National Park"
